Goal: Task Accomplishment & Management: Use online tool/utility

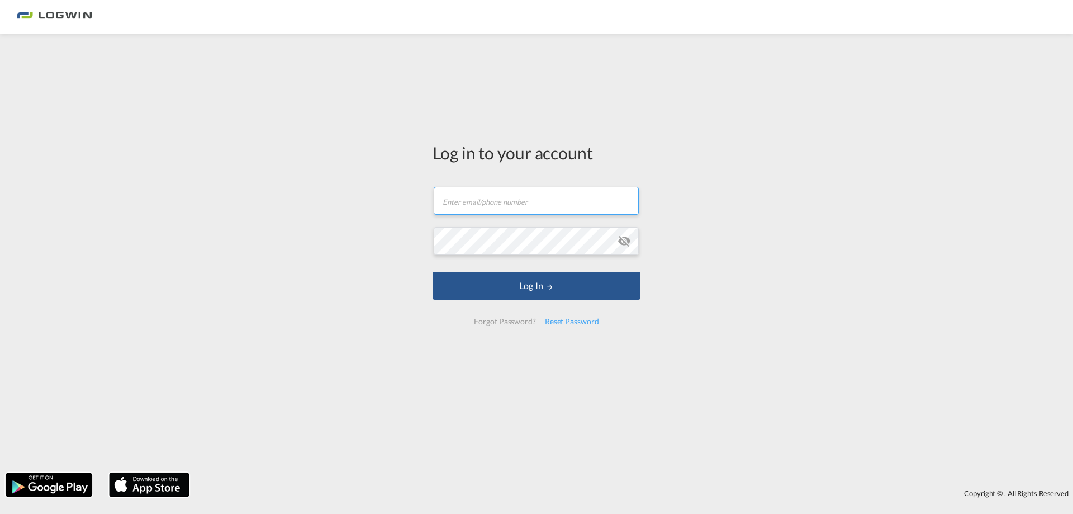
click at [470, 209] on input "text" at bounding box center [536, 201] width 205 height 28
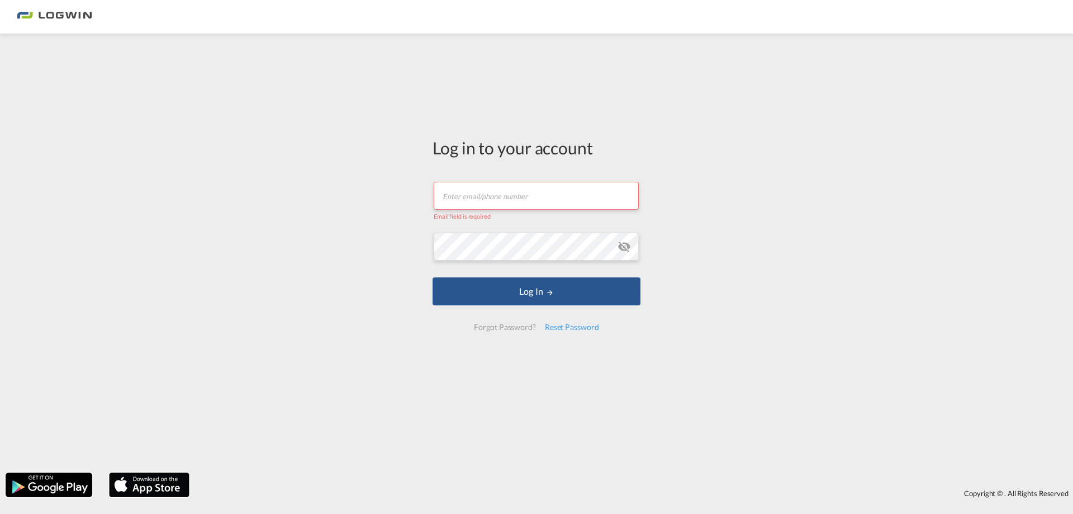
click at [466, 201] on input "text" at bounding box center [536, 196] width 205 height 28
click at [563, 179] on form "Email field is required Password field is required Log In Forgot Password? Rese…" at bounding box center [537, 256] width 208 height 171
click at [493, 206] on input "text" at bounding box center [536, 196] width 205 height 28
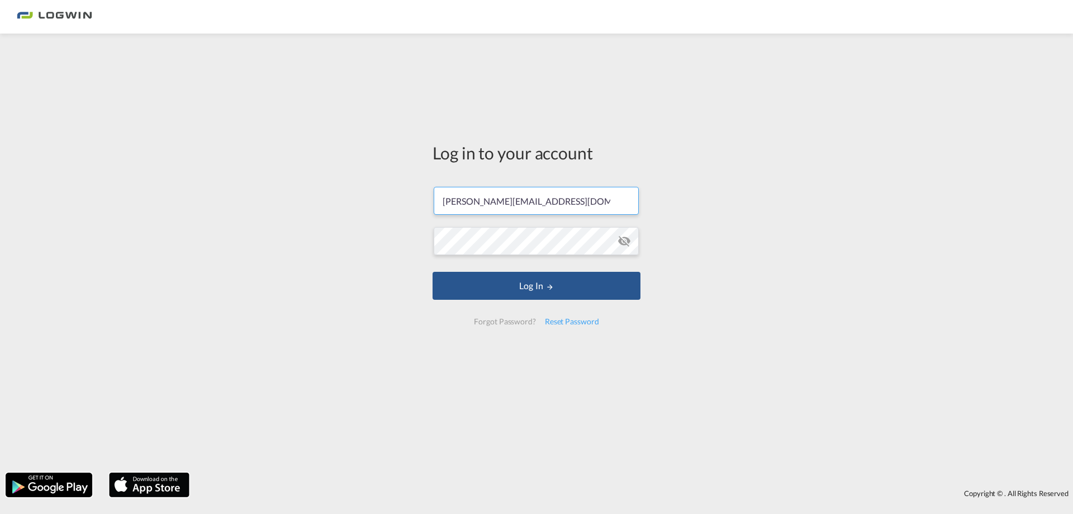
type input "[PERSON_NAME][EMAIL_ADDRESS][DOMAIN_NAME]"
click at [433, 272] on button "Log In" at bounding box center [537, 286] width 208 height 28
